Goal: Task Accomplishment & Management: Use online tool/utility

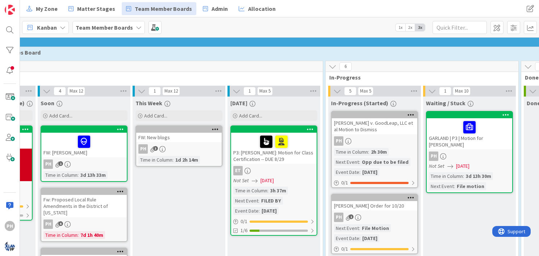
scroll to position [504, 0]
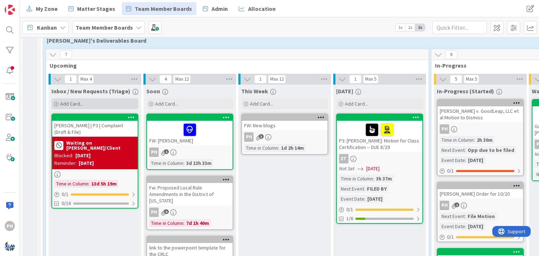
click at [85, 99] on div "Add Card..." at bounding box center [94, 104] width 87 height 11
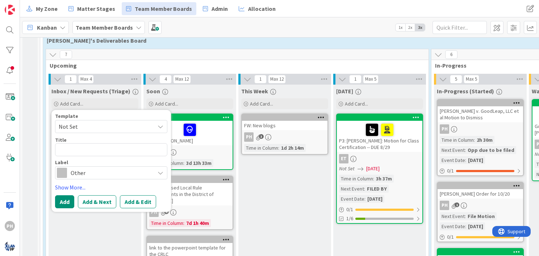
click at [110, 122] on span "Not Set" at bounding box center [104, 126] width 91 height 9
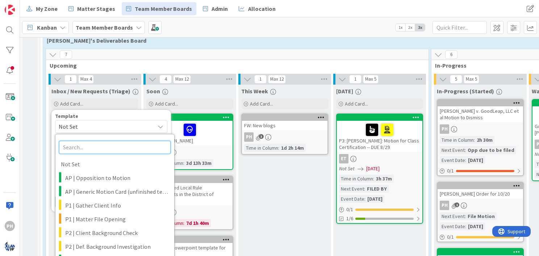
click at [97, 141] on input "text" at bounding box center [115, 147] width 112 height 13
type input "s"
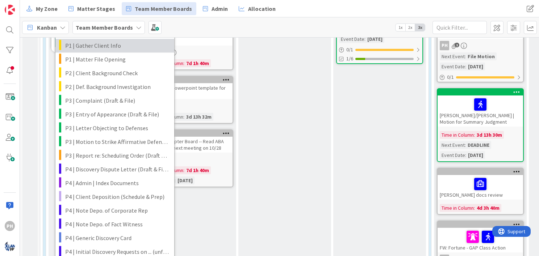
scroll to position [675, 0]
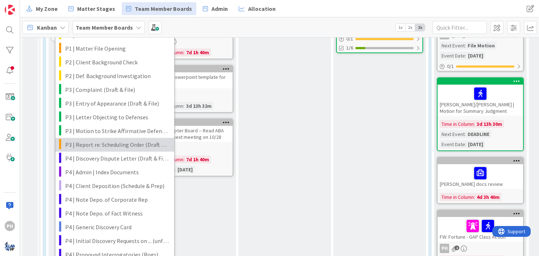
click at [88, 140] on span "P3 | Report re: Scheduling Order (Draft & File)" at bounding box center [117, 144] width 104 height 9
type textarea "x"
type textarea "<case> | Report re: Scheduling Order (Draft & File)"
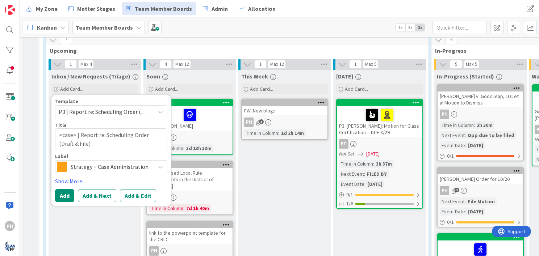
scroll to position [518, 0]
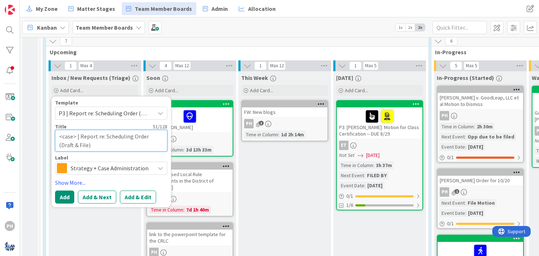
drag, startPoint x: 75, startPoint y: 126, endPoint x: 57, endPoint y: 127, distance: 18.5
click at [57, 130] on textarea "<case> | Report re: Scheduling Order (Draft & File)" at bounding box center [111, 141] width 112 height 22
type textarea "x"
type textarea "J | Report re: Scheduling Order (Draft & File)"
type textarea "x"
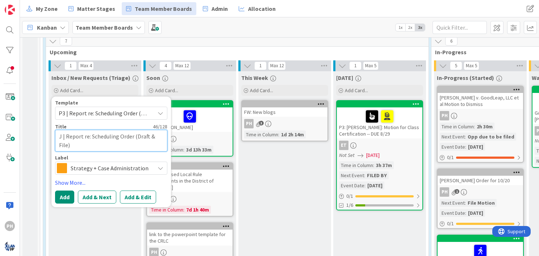
type textarea "JE | Report re: Scheduling Order (Draft & File)"
type textarea "x"
type textarea "JES | Report re: Scheduling Order (Draft & File)"
type textarea "x"
type textarea "[PERSON_NAME] | Report re: Scheduling Order (Draft & File)"
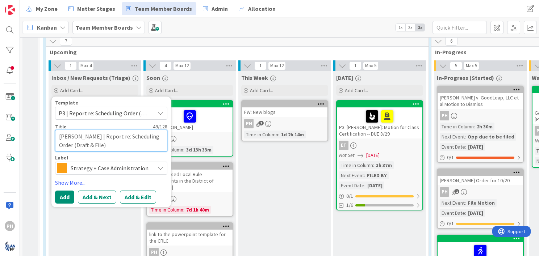
type textarea "x"
type textarea "JESSI | Report re: Scheduling Order (Draft & File)"
type textarea "x"
type textarea "JESSIC | Report re: Scheduling Order (Draft & File)"
type textarea "x"
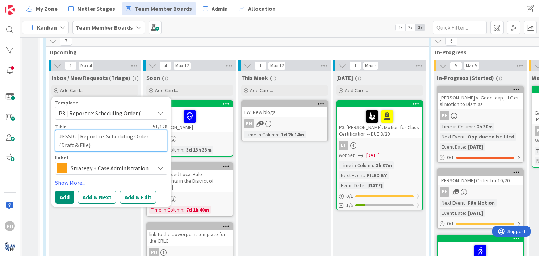
type textarea "[PERSON_NAME] | Report re: Scheduling Order (Draft & File)"
type textarea "x"
type textarea "[PERSON_NAME] | Report re: Scheduling Order (Draft & File)"
type textarea "x"
type textarea "[PERSON_NAME] [PERSON_NAME] | Report re: Scheduling Order (Draft & File)"
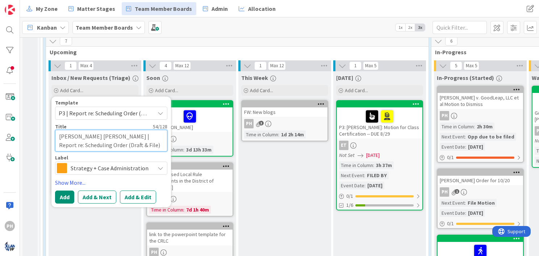
type textarea "x"
type textarea "[PERSON_NAME] | Report re: Scheduling Order (Draft & File)"
type textarea "x"
type textarea "[PERSON_NAME] | Report re: Scheduling Order (Draft & File)"
type textarea "x"
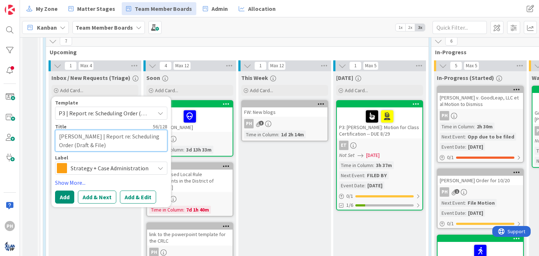
type textarea "[PERSON_NAME] | Report re: Scheduling Order (Draft & File)"
drag, startPoint x: 118, startPoint y: 129, endPoint x: 118, endPoint y: 135, distance: 5.8
click at [118, 135] on textarea "[PERSON_NAME] | Report re: Scheduling Order (Draft & File)" at bounding box center [111, 141] width 112 height 22
type textarea "x"
type textarea "[PERSON_NAME] | Report r"
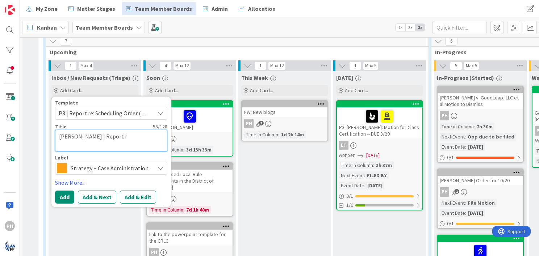
type textarea "x"
type textarea "[PERSON_NAME] | Report"
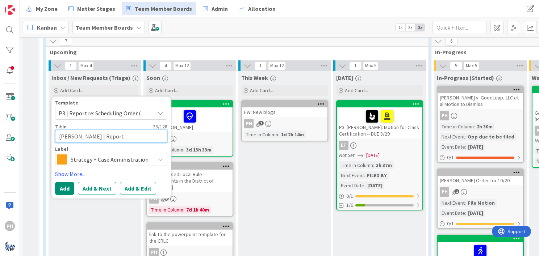
type textarea "x"
type textarea "[PERSON_NAME] | Report J"
type textarea "x"
type textarea "[PERSON_NAME] | Report JOI"
type textarea "x"
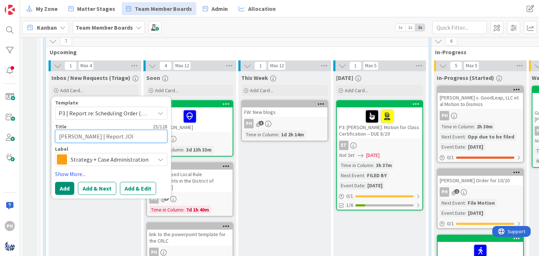
type textarea "[PERSON_NAME] | Report JOIN"
type textarea "x"
type textarea "[PERSON_NAME] | Report JOINT"
type textarea "x"
type textarea "[PERSON_NAME] | Report JOINT"
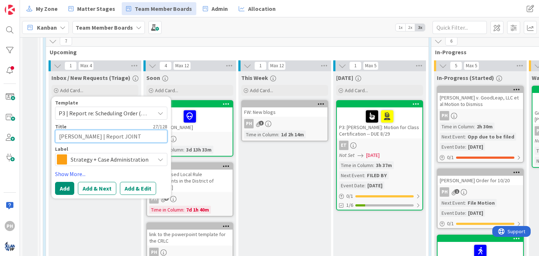
type textarea "x"
type textarea "[PERSON_NAME] | Report JOINT T"
type textarea "x"
type textarea "[PERSON_NAME] | Report JOINT TA"
type textarea "x"
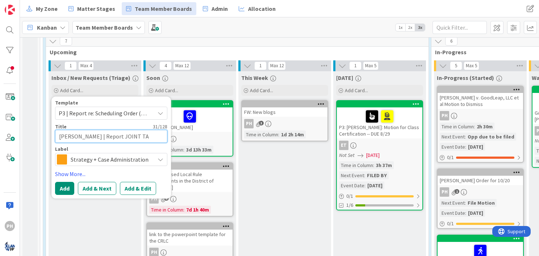
type textarea "[PERSON_NAME] | Report JOINT T"
type textarea "x"
type textarea "[PERSON_NAME] | Report JOINT"
type textarea "x"
type textarea "[PERSON_NAME] | Report JOINT T"
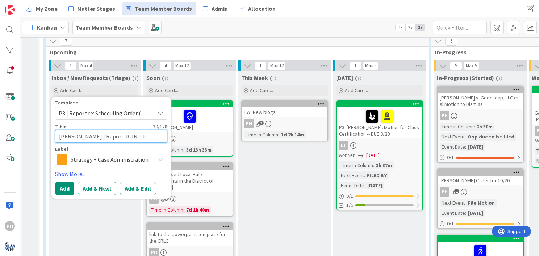
type textarea "x"
type textarea "[PERSON_NAME] | Report JOINT TAT"
type textarea "x"
type textarea "[PERSON_NAME] | Report JOINT TA"
type textarea "x"
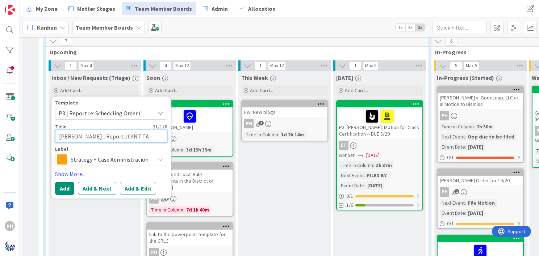
type textarea "[PERSON_NAME] | Report JOINT T"
type textarea "x"
type textarea "[PERSON_NAME] | Report JOINT TS"
type textarea "x"
type textarea "[PERSON_NAME] | Report JOINT TST"
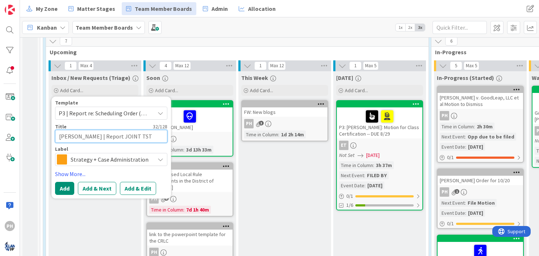
type textarea "x"
type textarea "[PERSON_NAME] | Report JOINT TS"
type textarea "x"
type textarea "[PERSON_NAME] | Report JOINT T"
type textarea "x"
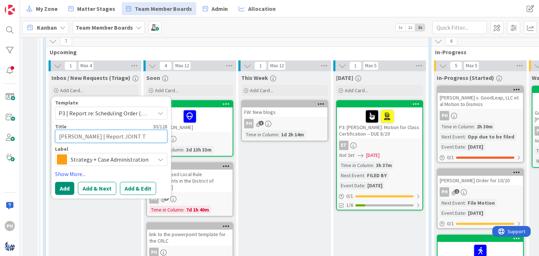
type textarea "[PERSON_NAME] | Report JOINT TS"
type textarea "x"
type textarea "[PERSON_NAME] | Report JOINT T"
type textarea "x"
type textarea "[PERSON_NAME] | Report JOINT"
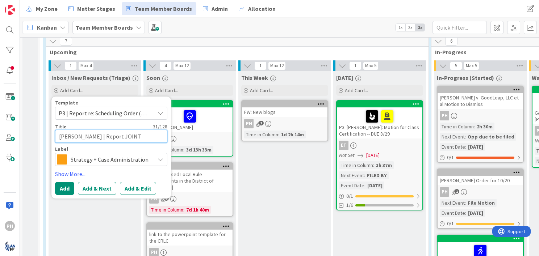
type textarea "x"
type textarea "[PERSON_NAME] | Report JOINT ST"
type textarea "x"
type textarea "[PERSON_NAME] | Report JOINT STA"
type textarea "x"
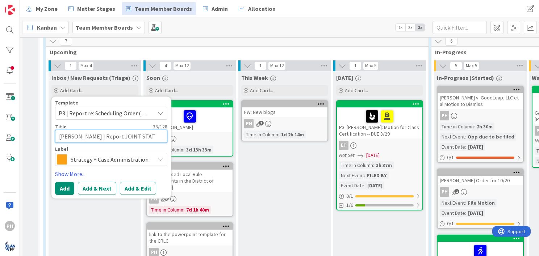
type textarea "[PERSON_NAME] | Report JOINT STATU"
type textarea "x"
type textarea "[PERSON_NAME] | Report JOINT STATUS"
click at [160, 157] on icon at bounding box center [161, 160] width 6 height 6
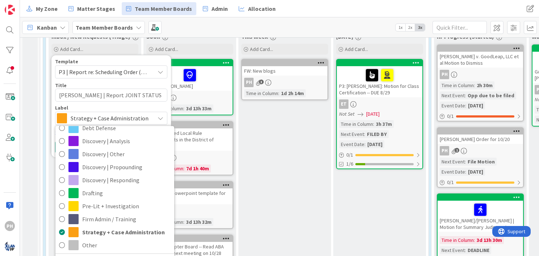
scroll to position [558, 0]
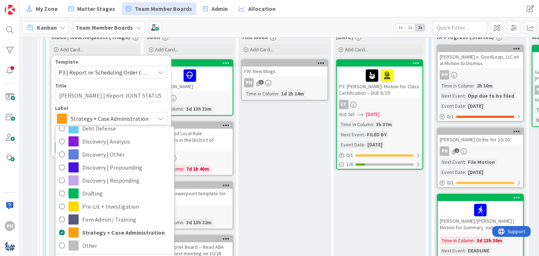
click at [273, 138] on div "This Week Add Card... FW: New blogs PH 3 Time in Column : 1d 2h 14m" at bounding box center [284, 209] width 93 height 359
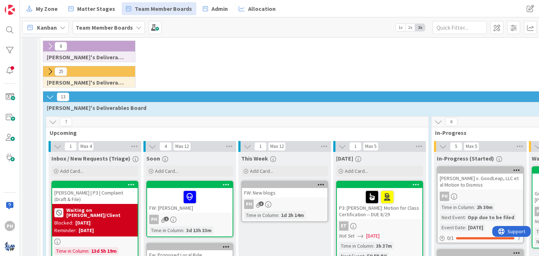
scroll to position [444, 0]
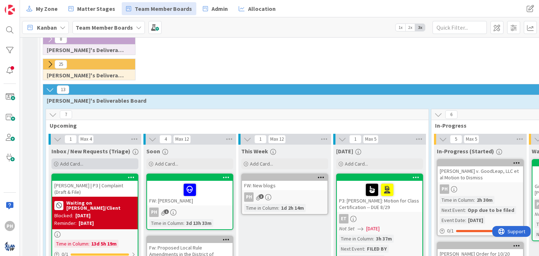
click at [89, 159] on div "Add Card..." at bounding box center [94, 164] width 87 height 11
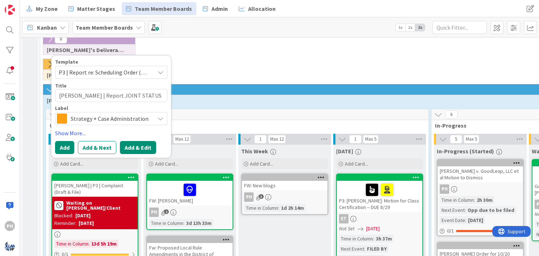
click at [127, 141] on button "Add & Edit" at bounding box center [138, 147] width 36 height 13
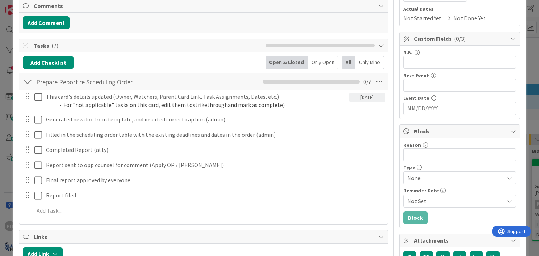
scroll to position [109, 0]
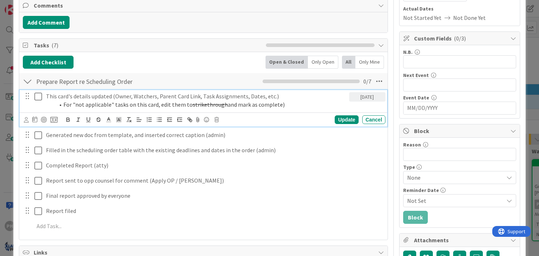
click at [229, 96] on p "This card's details updated (Owner, Watchers, Parent Card Link, Task Assignment…" at bounding box center [196, 96] width 300 height 8
click at [217, 118] on icon at bounding box center [216, 119] width 4 height 5
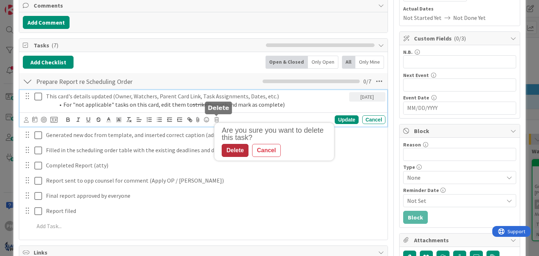
click at [229, 148] on div "Delete" at bounding box center [235, 150] width 27 height 13
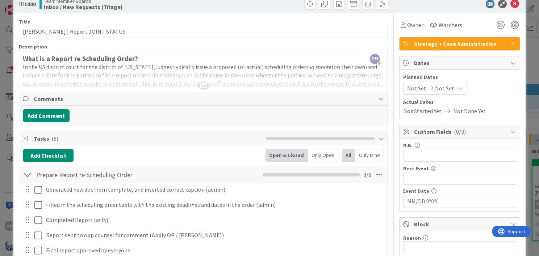
scroll to position [0, 0]
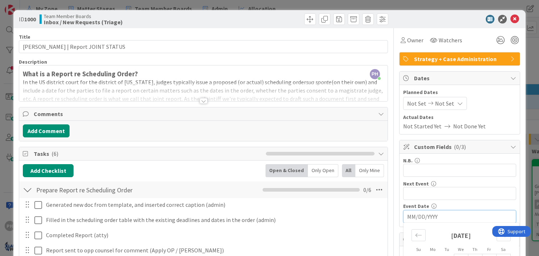
click at [409, 211] on input "MM/DD/YYYY" at bounding box center [459, 217] width 105 height 12
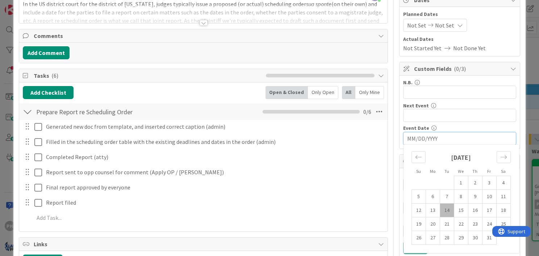
scroll to position [79, 0]
click at [440, 207] on td "14" at bounding box center [447, 210] width 14 height 14
type input "[DATE]"
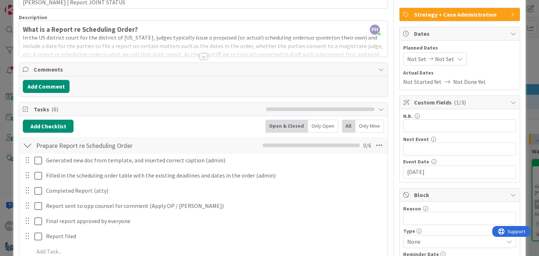
scroll to position [0, 0]
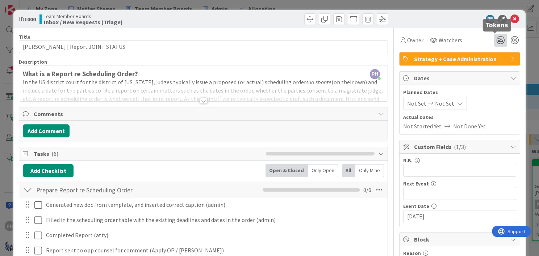
click at [494, 40] on icon at bounding box center [500, 40] width 13 height 13
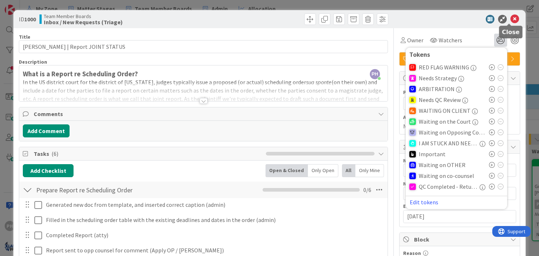
click at [510, 17] on icon at bounding box center [514, 19] width 9 height 9
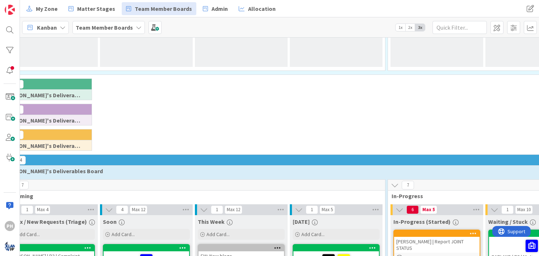
scroll to position [374, 43]
